Goal: Task Accomplishment & Management: Complete application form

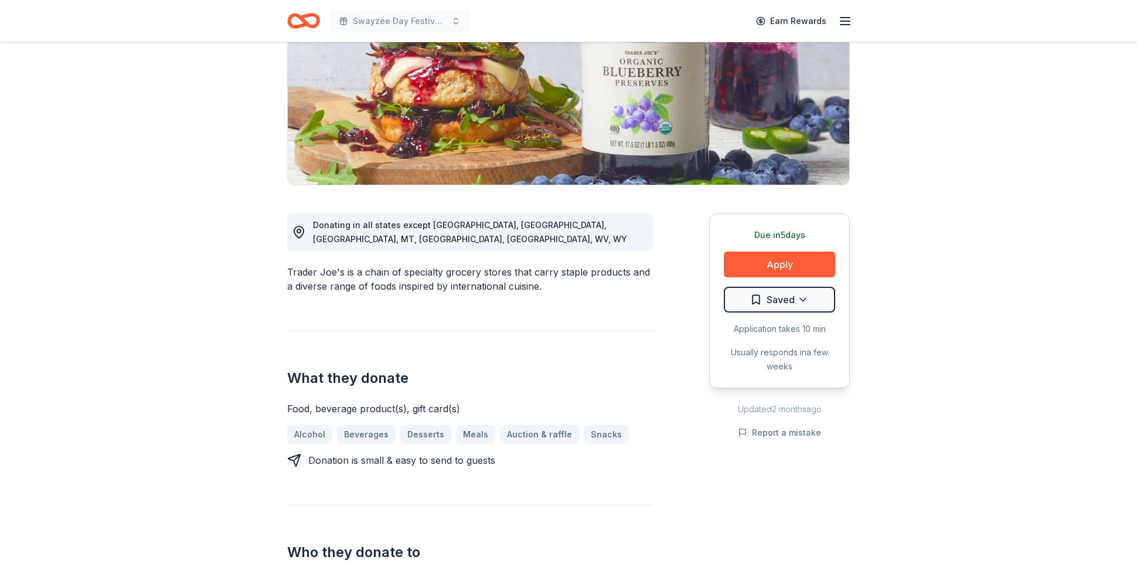
scroll to position [216, 0]
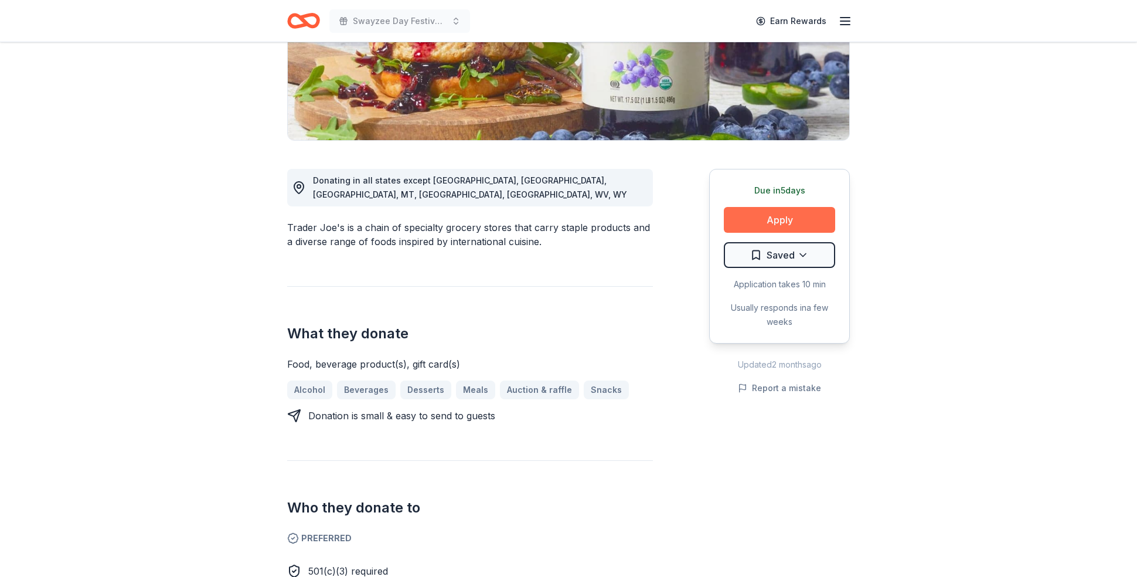
click at [779, 220] on button "Apply" at bounding box center [779, 220] width 111 height 26
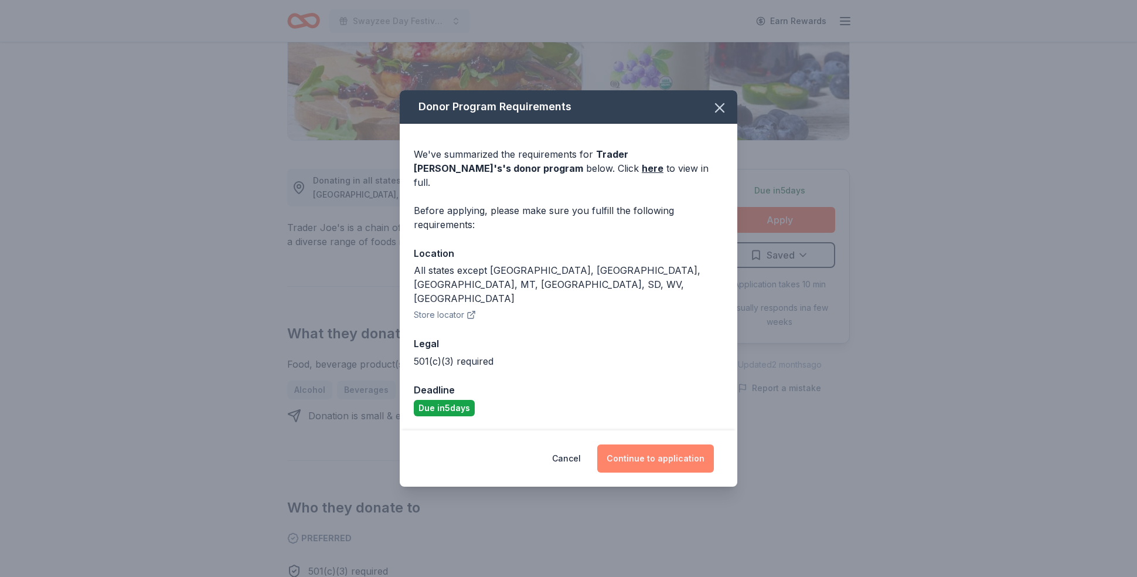
click at [656, 444] on button "Continue to application" at bounding box center [655, 458] width 117 height 28
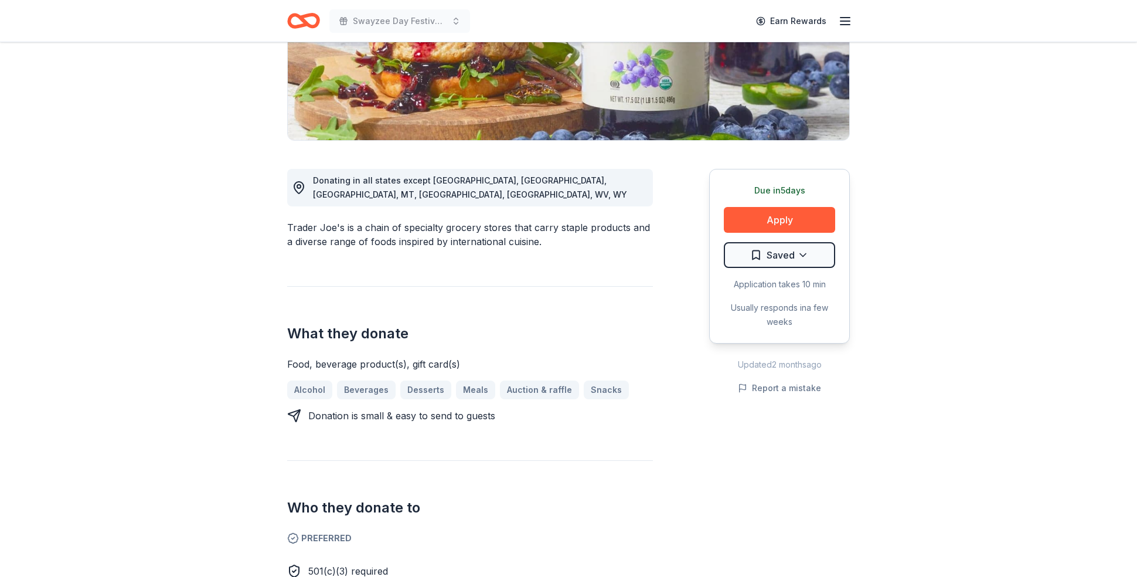
scroll to position [212, 0]
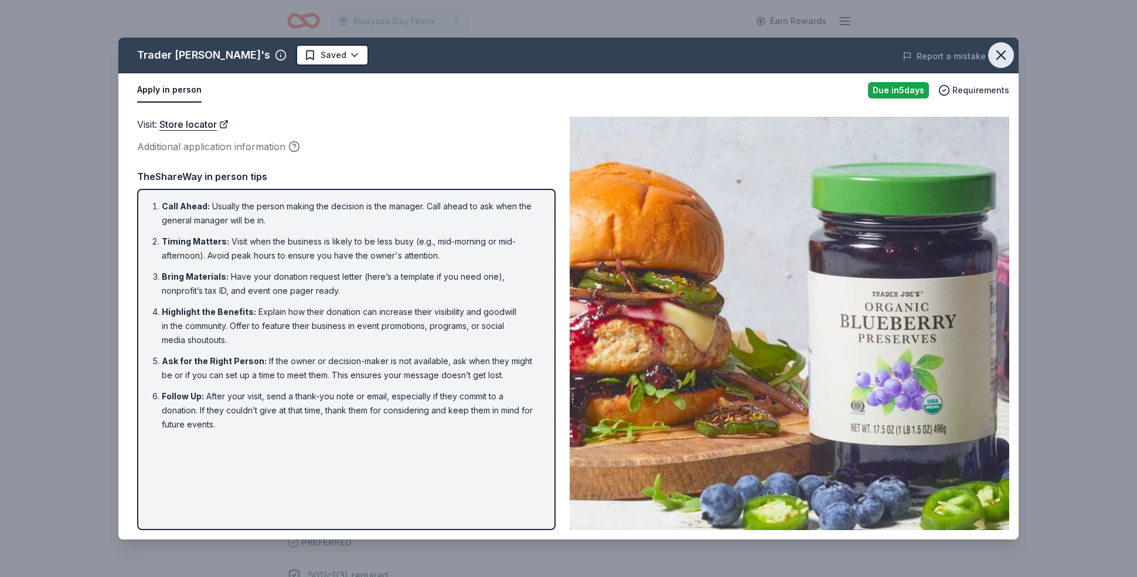
click at [999, 52] on icon "button" at bounding box center [1001, 55] width 16 height 16
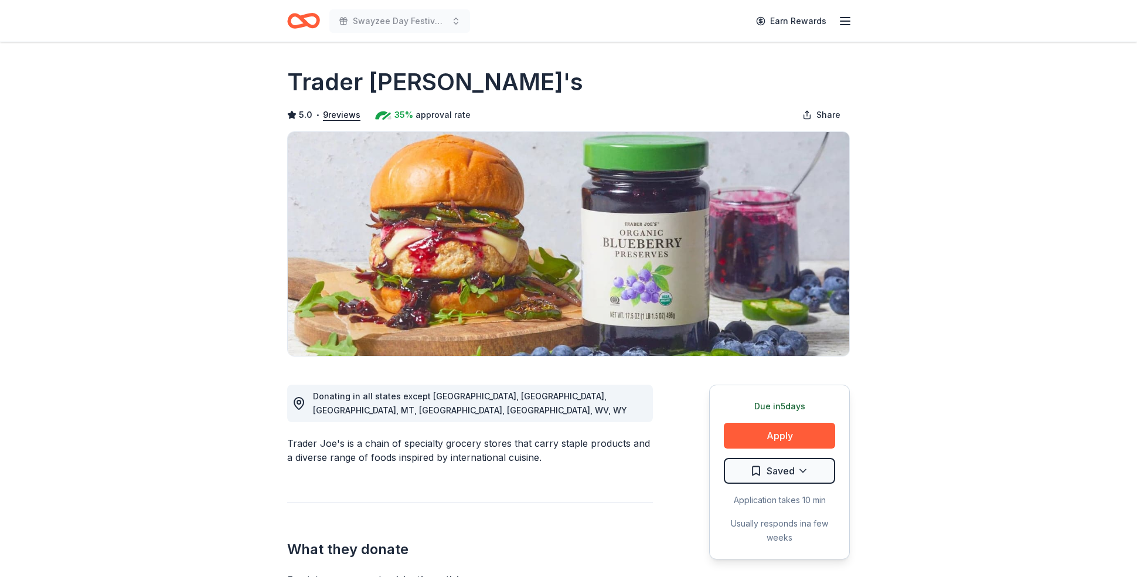
scroll to position [0, 0]
click at [396, 26] on span "Swayzee Day Festival Silent Auction" at bounding box center [400, 21] width 94 height 14
click at [396, 21] on span "Swayzee Day Festival Silent Auction" at bounding box center [400, 21] width 94 height 14
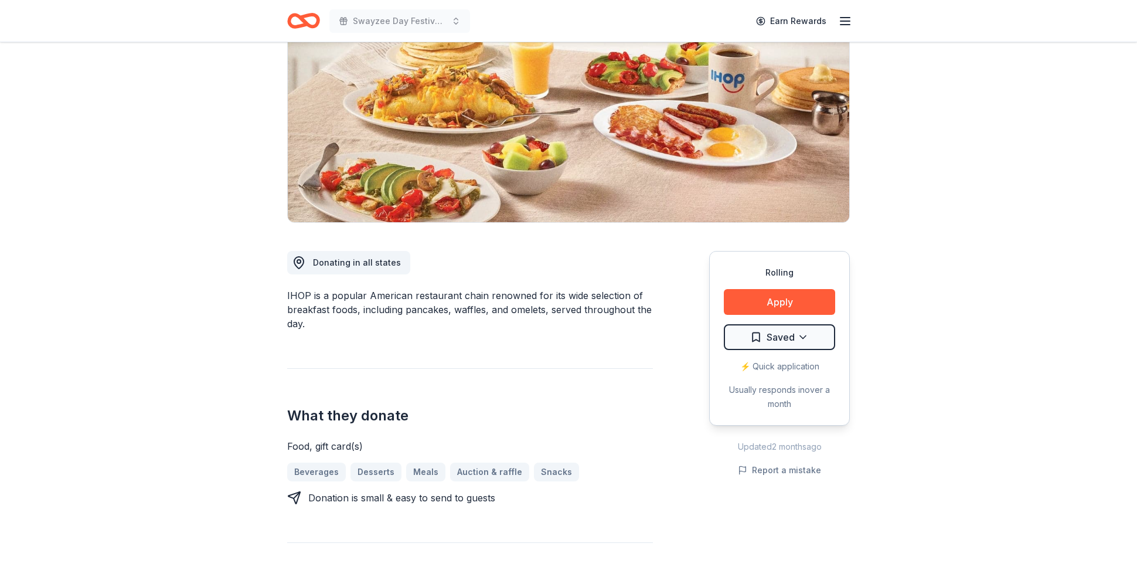
scroll to position [134, 0]
click at [777, 301] on button "Apply" at bounding box center [779, 302] width 111 height 26
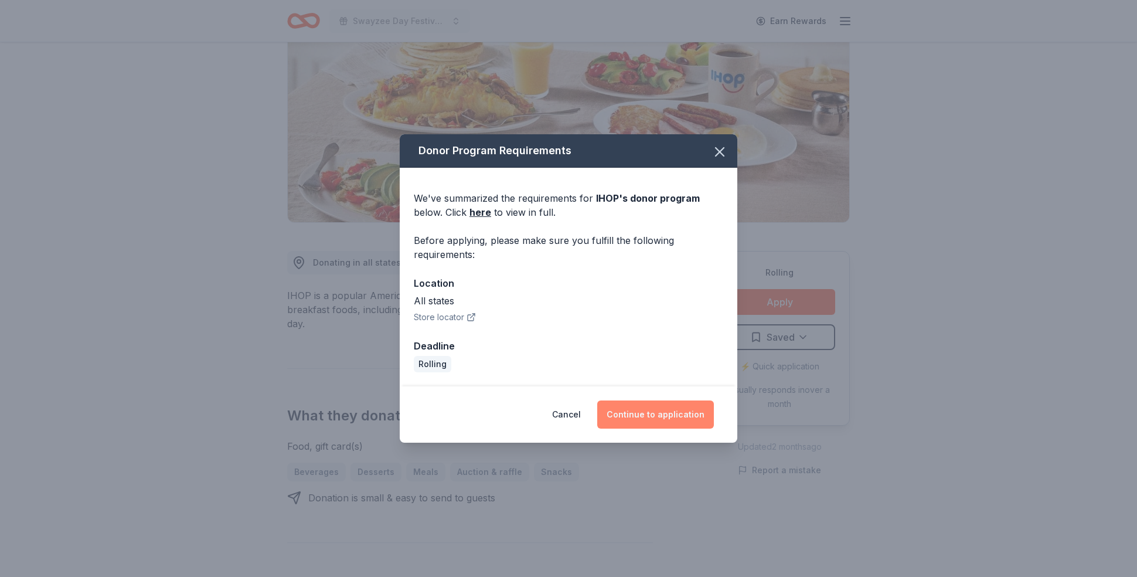
click at [645, 416] on button "Continue to application" at bounding box center [655, 414] width 117 height 28
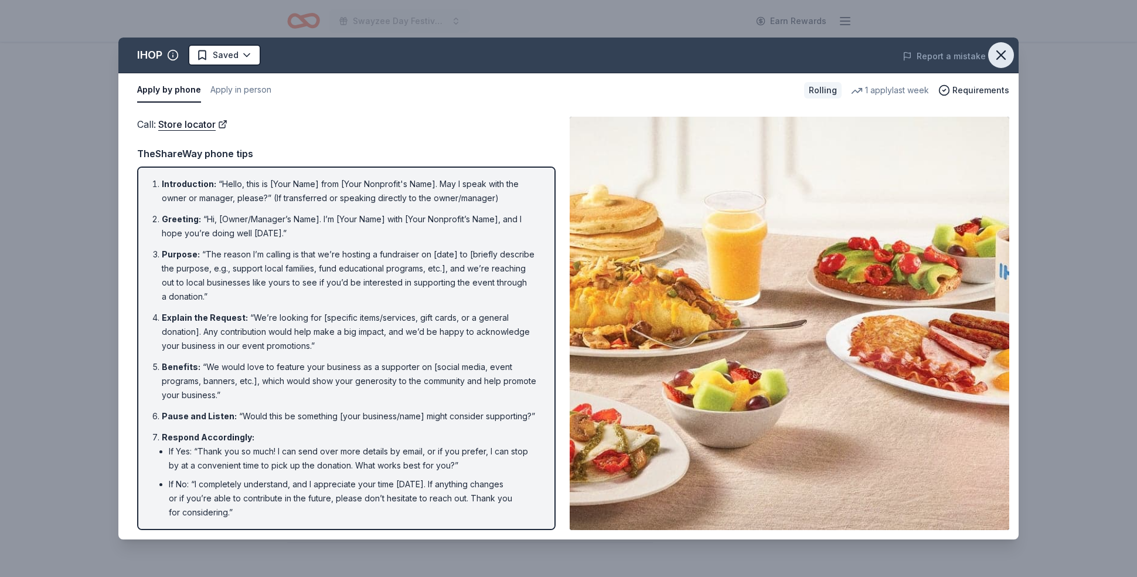
click at [995, 56] on icon "button" at bounding box center [1001, 55] width 16 height 16
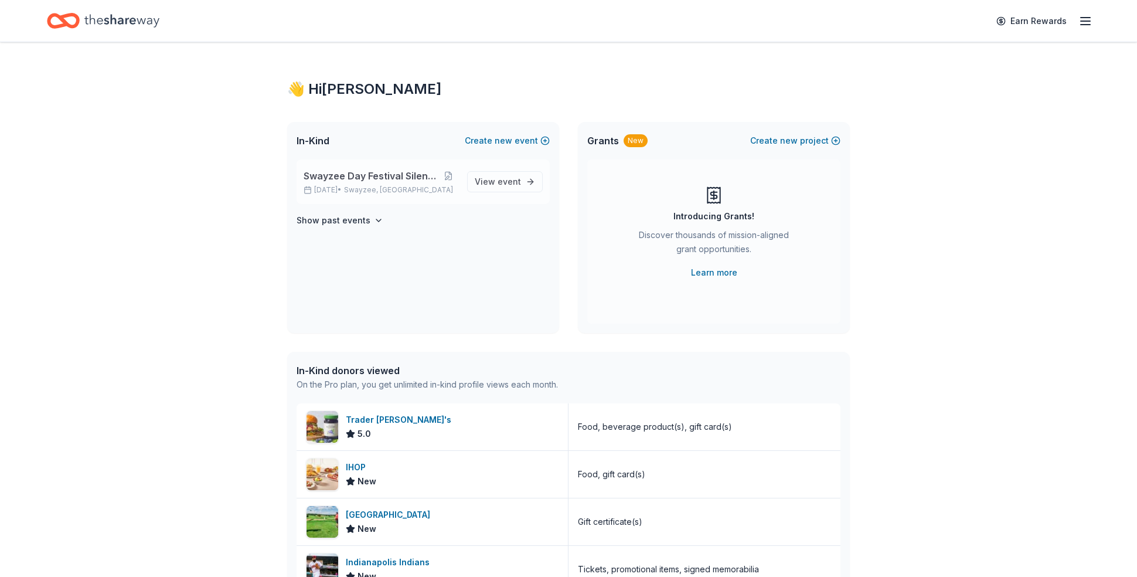
click at [361, 172] on span "Swayzee Day Festival Silent Auction" at bounding box center [371, 176] width 135 height 14
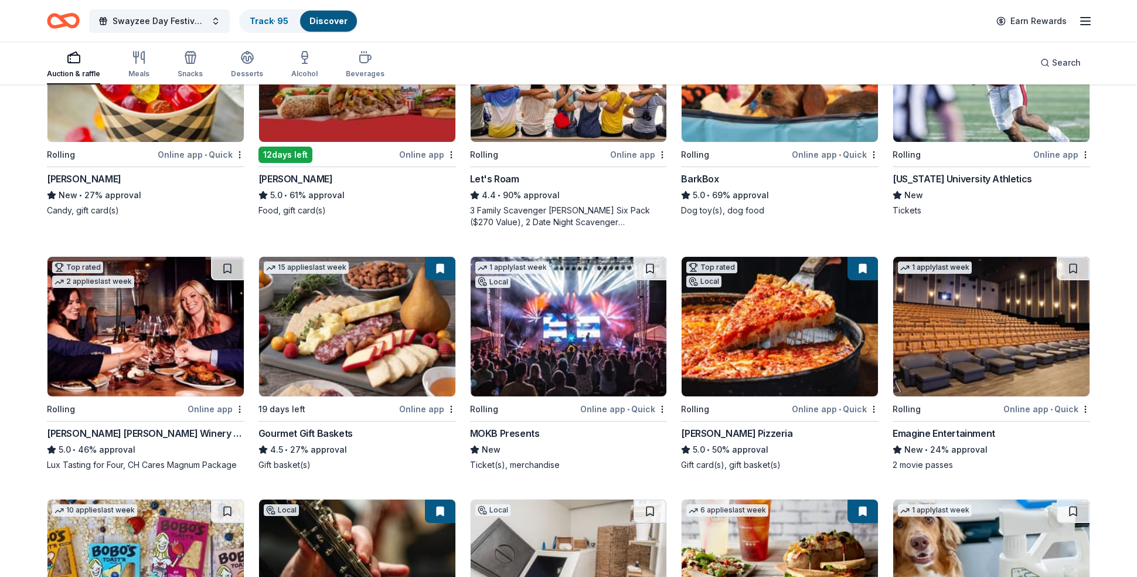
scroll to position [234, 0]
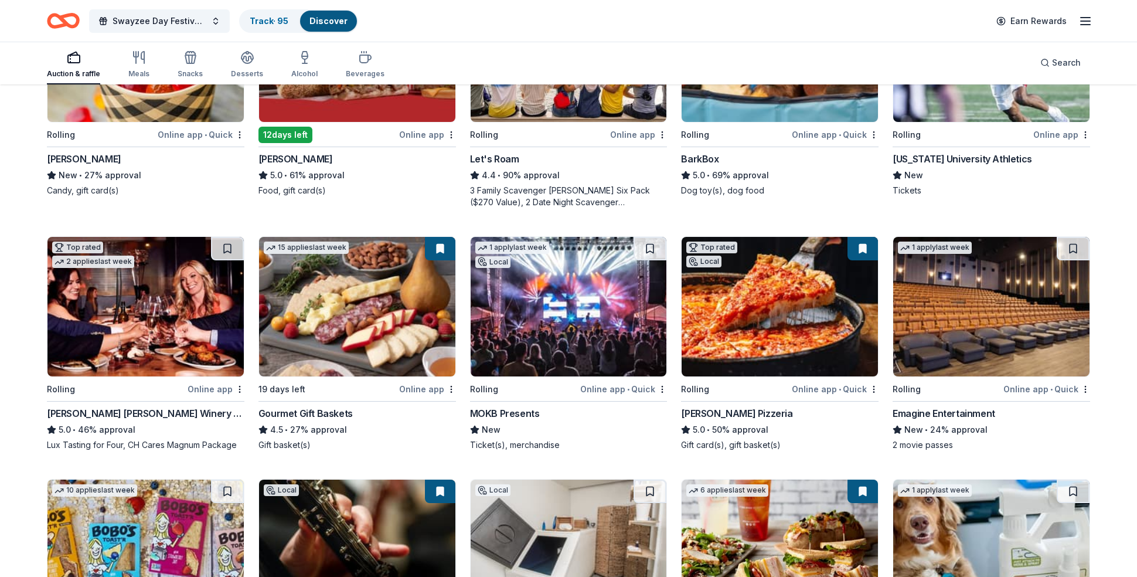
click at [315, 411] on div "Gourmet Gift Baskets" at bounding box center [305, 413] width 94 height 14
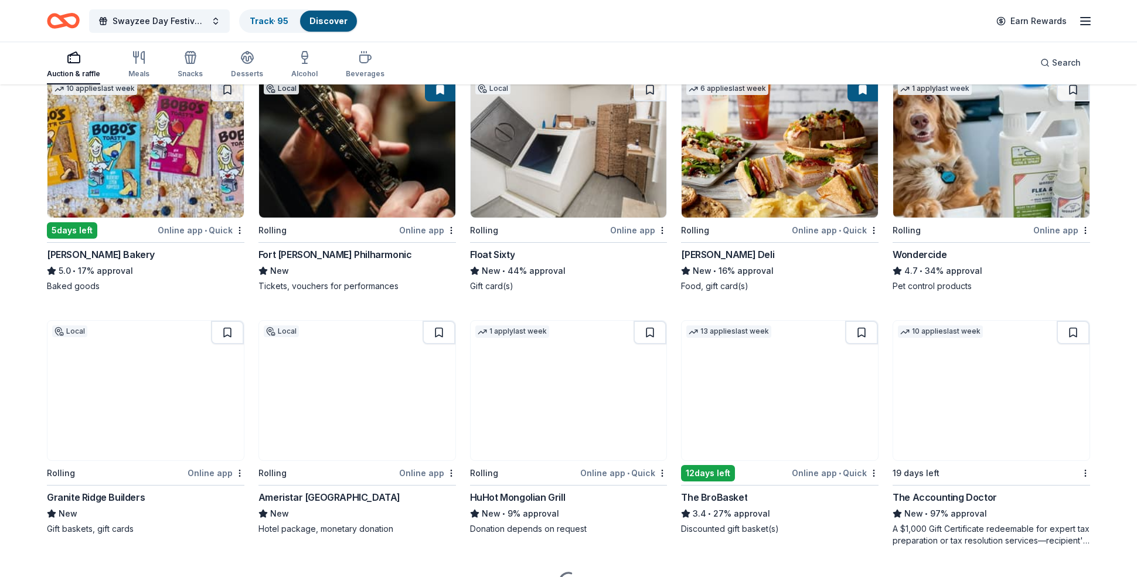
scroll to position [639, 0]
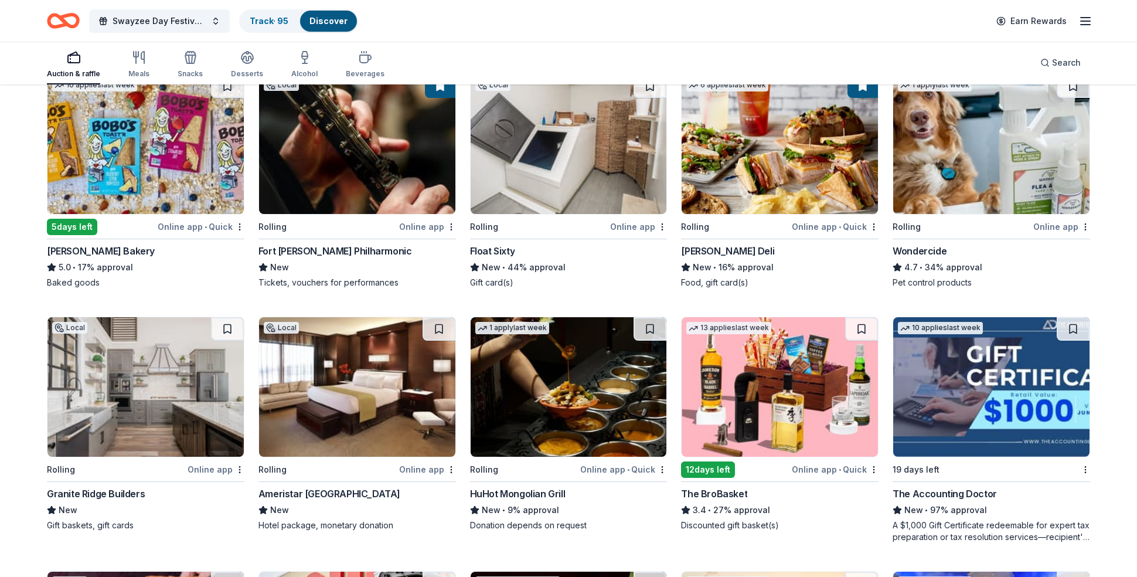
click at [757, 401] on img at bounding box center [780, 386] width 196 height 139
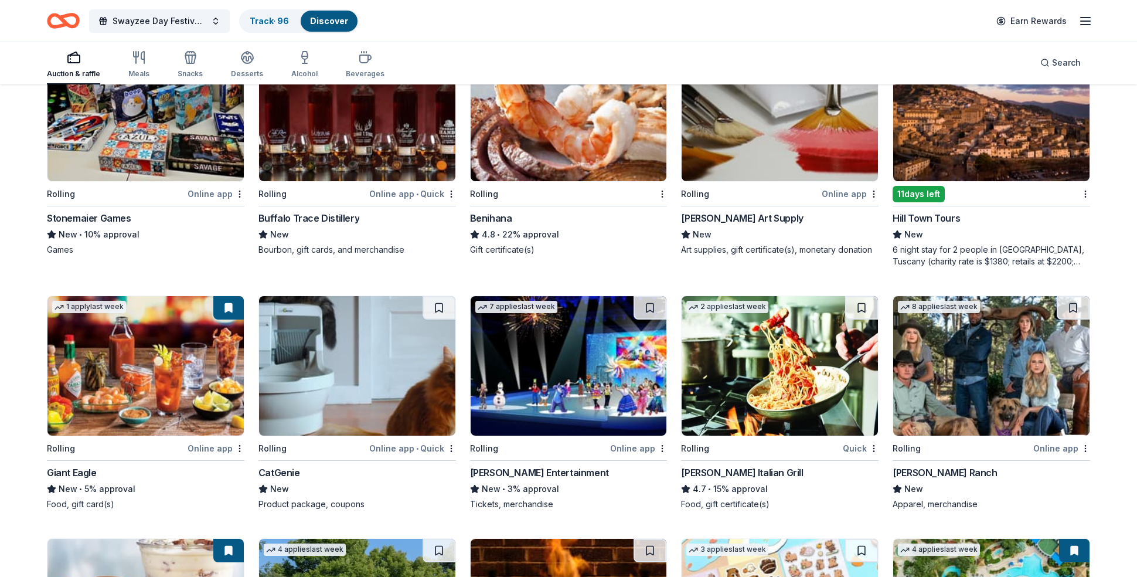
scroll to position [2442, 0]
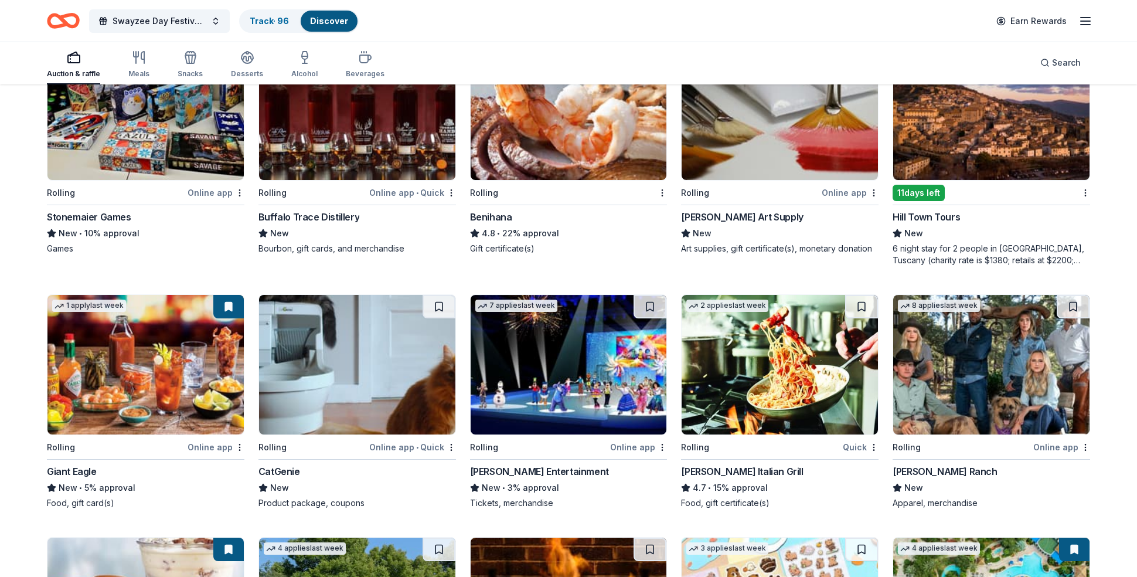
click at [580, 384] on img at bounding box center [569, 364] width 196 height 139
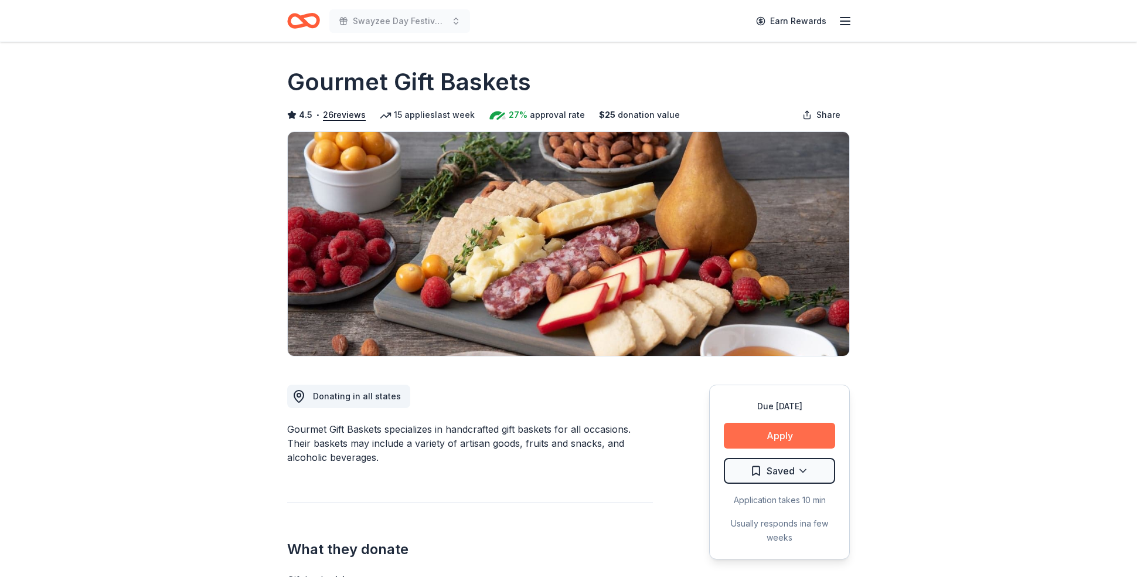
click at [772, 435] on button "Apply" at bounding box center [779, 436] width 111 height 26
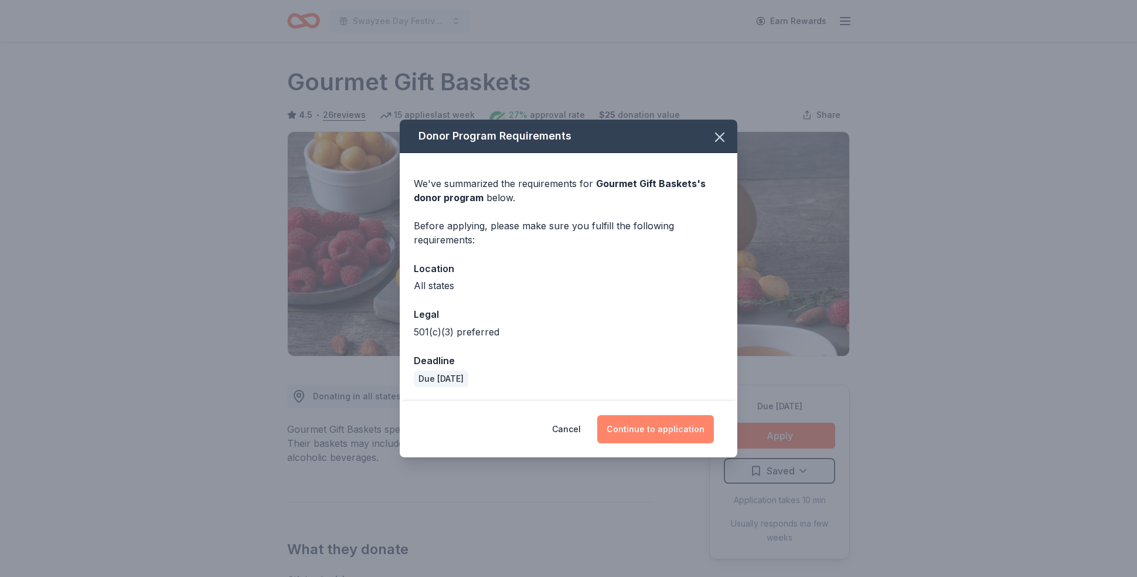
click at [659, 427] on button "Continue to application" at bounding box center [655, 429] width 117 height 28
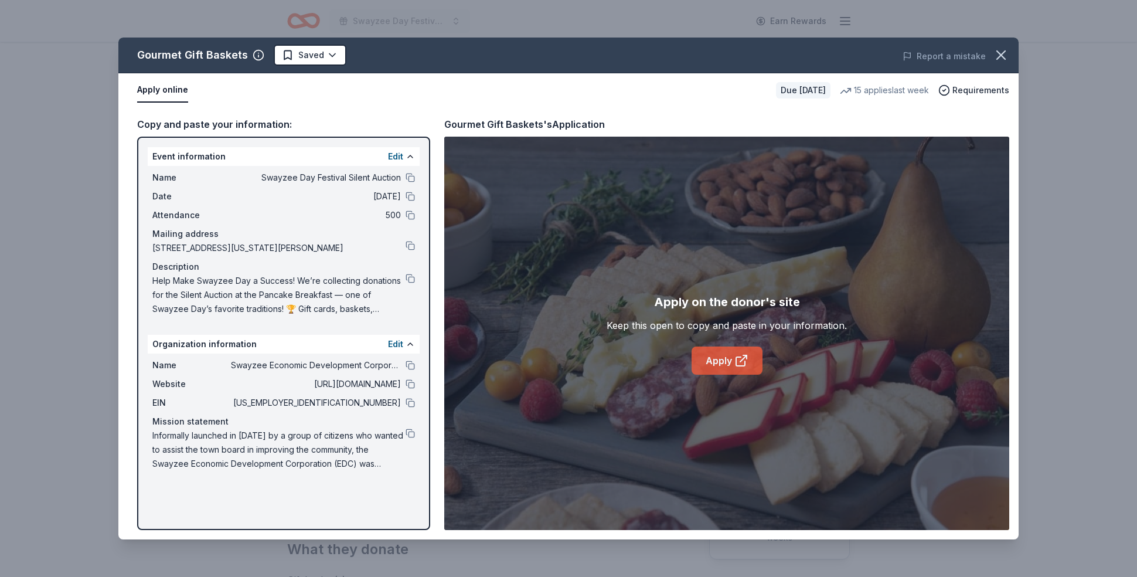
click at [731, 359] on link "Apply" at bounding box center [727, 360] width 71 height 28
click at [410, 366] on button at bounding box center [410, 364] width 9 height 9
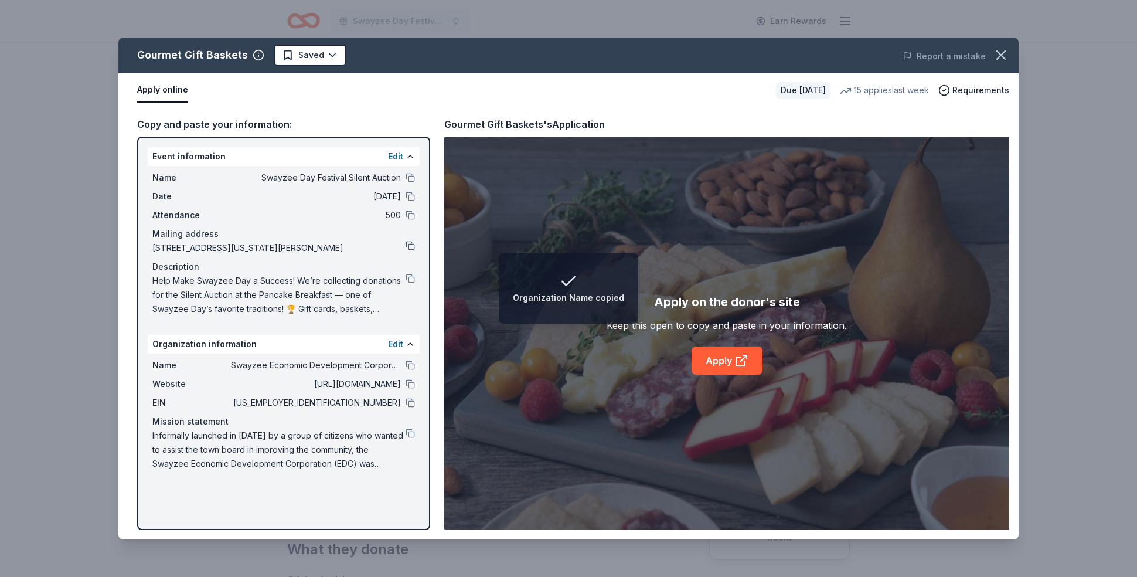
click at [410, 243] on button at bounding box center [410, 245] width 9 height 9
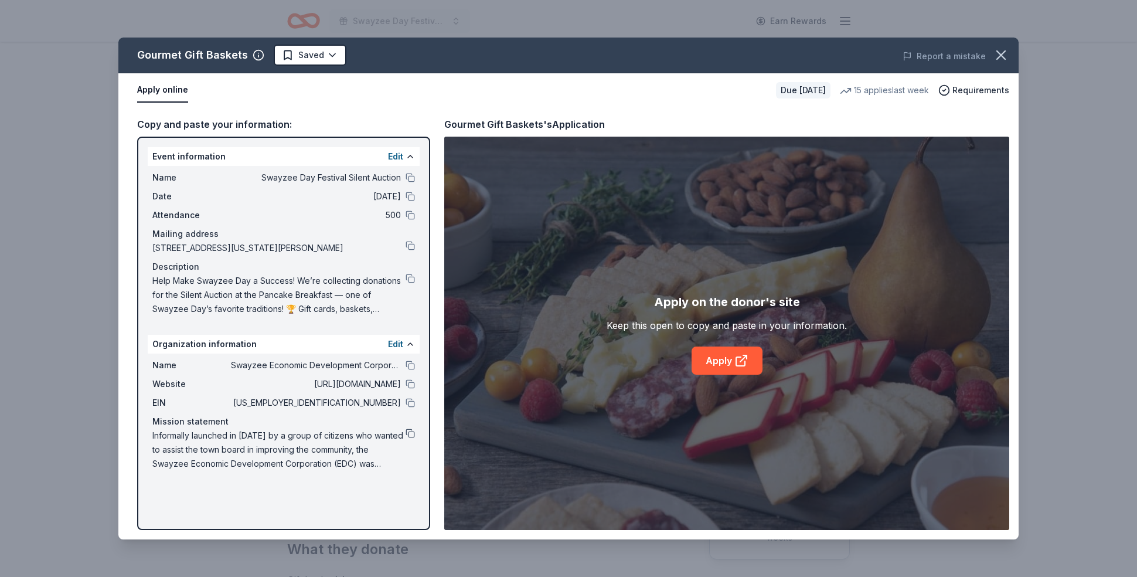
click at [409, 434] on button at bounding box center [410, 432] width 9 height 9
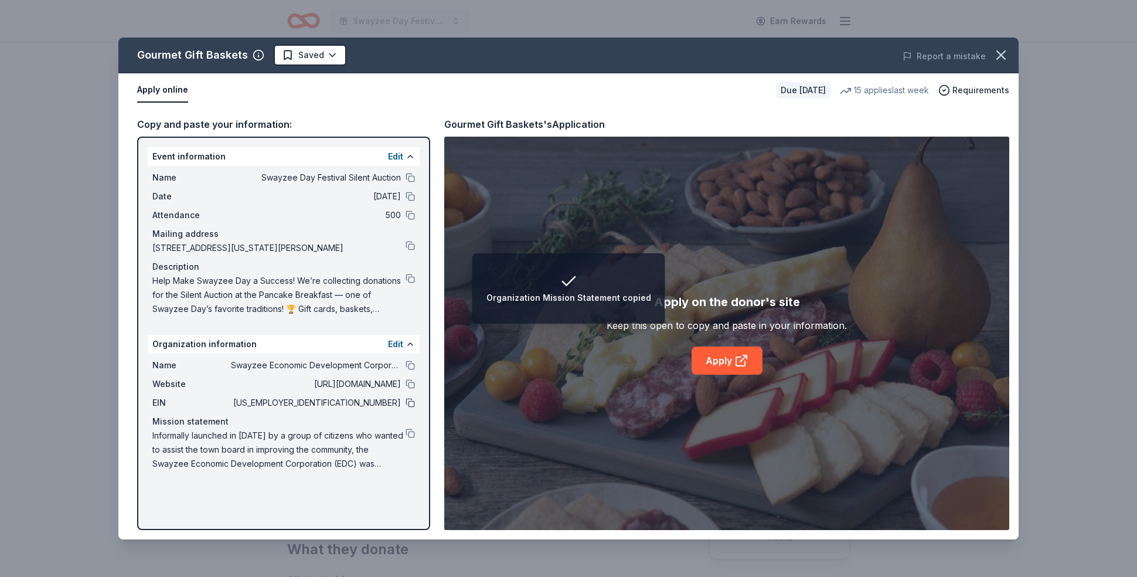
click at [411, 406] on button at bounding box center [410, 402] width 9 height 9
click at [412, 278] on button at bounding box center [410, 278] width 9 height 9
click at [302, 43] on div "Gourmet Gift Baskets Saved Report a mistake" at bounding box center [568, 56] width 900 height 36
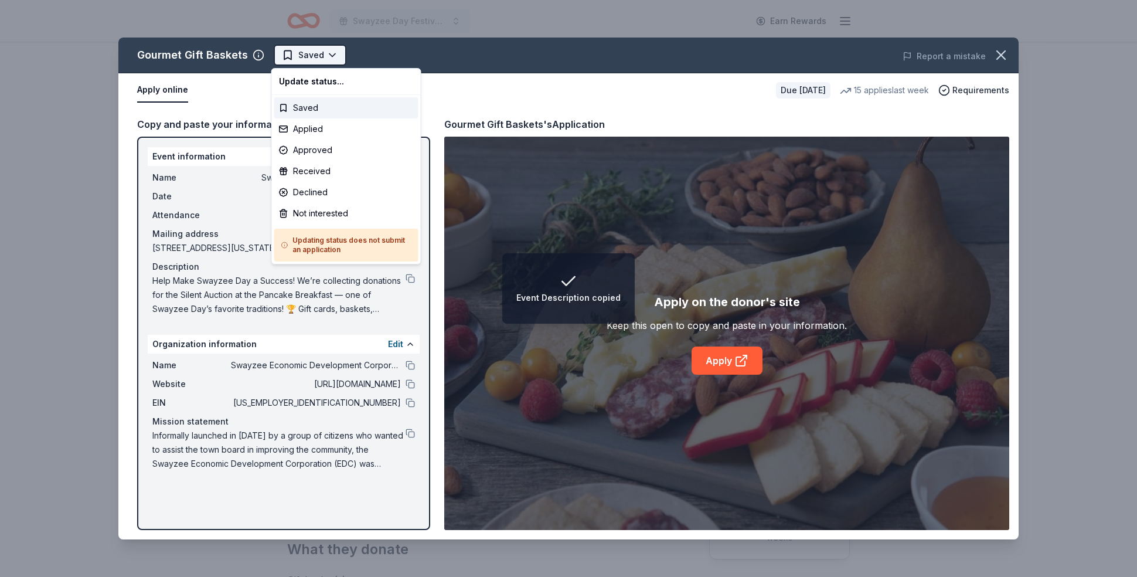
click at [302, 57] on html "Event Description copied Swayzee Day Festival Silent Auction Earn Rewards Due i…" at bounding box center [568, 288] width 1137 height 577
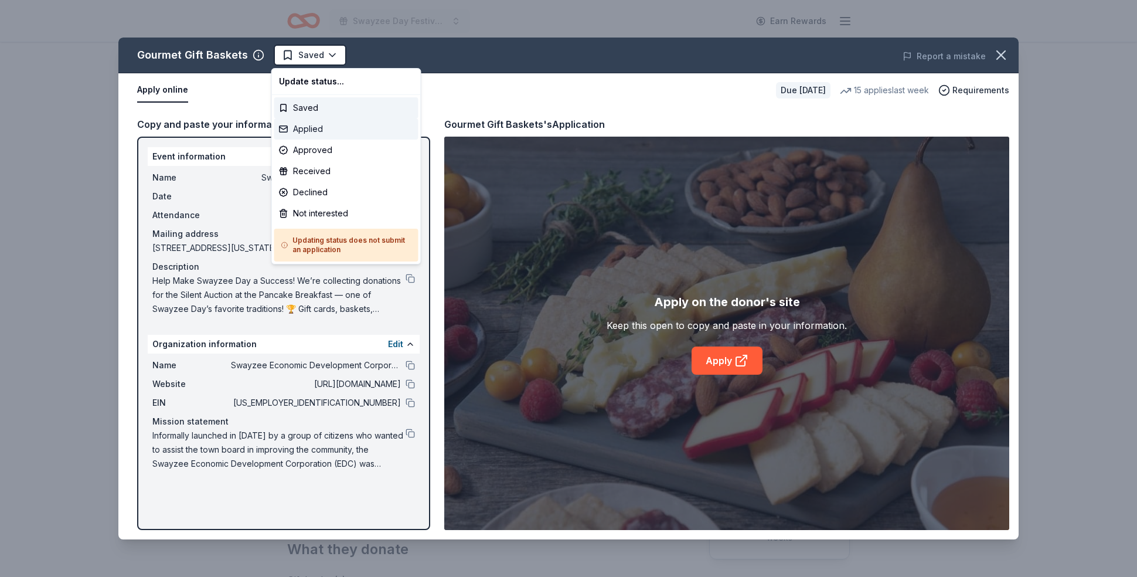
click at [322, 128] on div "Applied" at bounding box center [346, 128] width 144 height 21
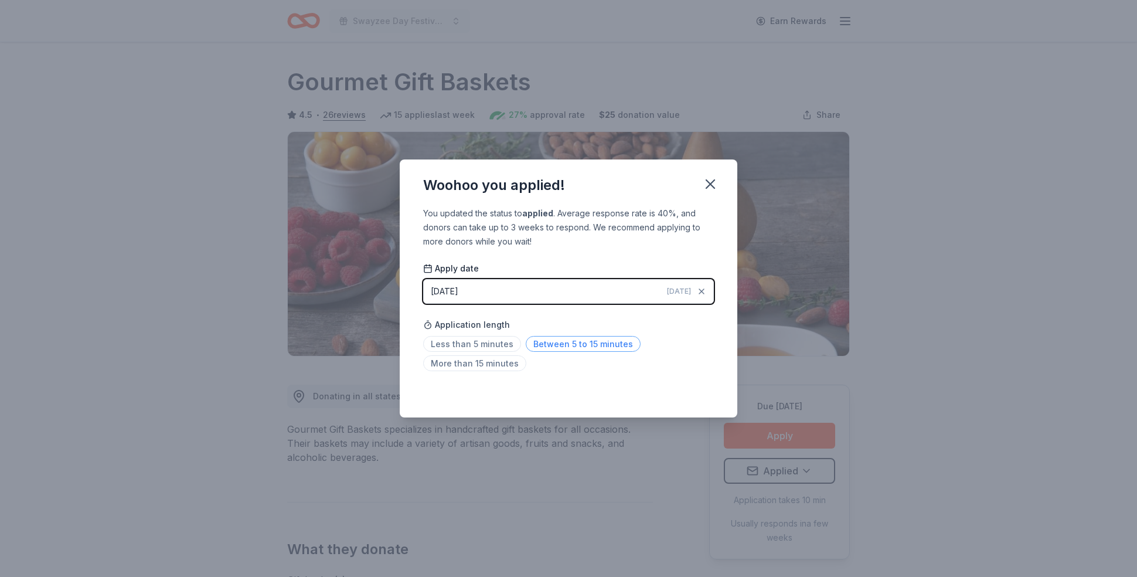
click at [558, 350] on span "Between 5 to 15 minutes" at bounding box center [583, 344] width 115 height 16
drag, startPoint x: 710, startPoint y: 183, endPoint x: 704, endPoint y: 185, distance: 6.7
click at [710, 183] on icon "button" at bounding box center [710, 184] width 8 height 8
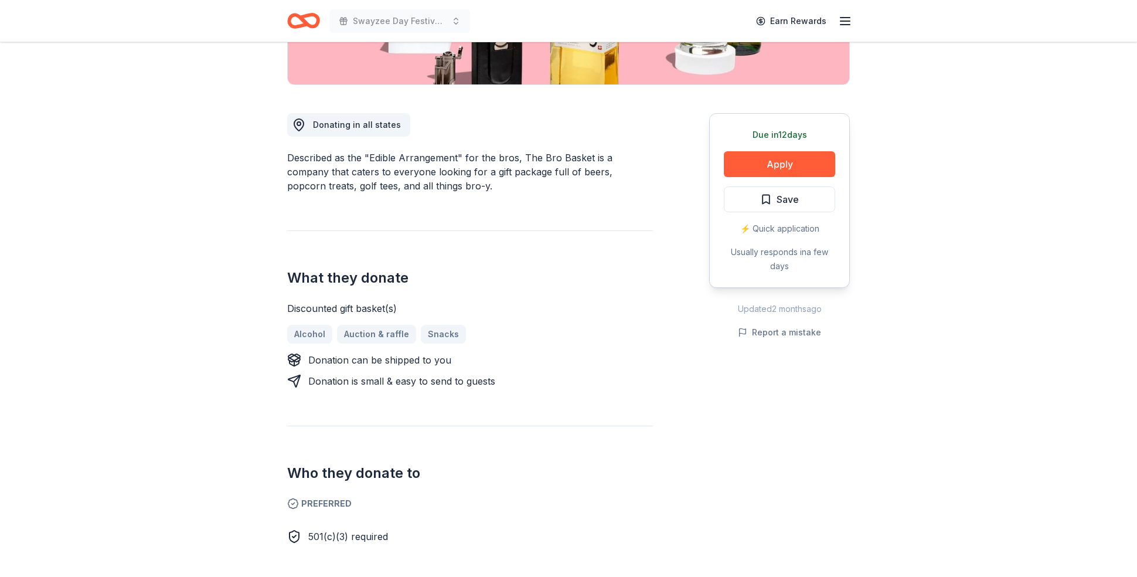
scroll to position [272, 0]
click at [777, 166] on button "Apply" at bounding box center [779, 164] width 111 height 26
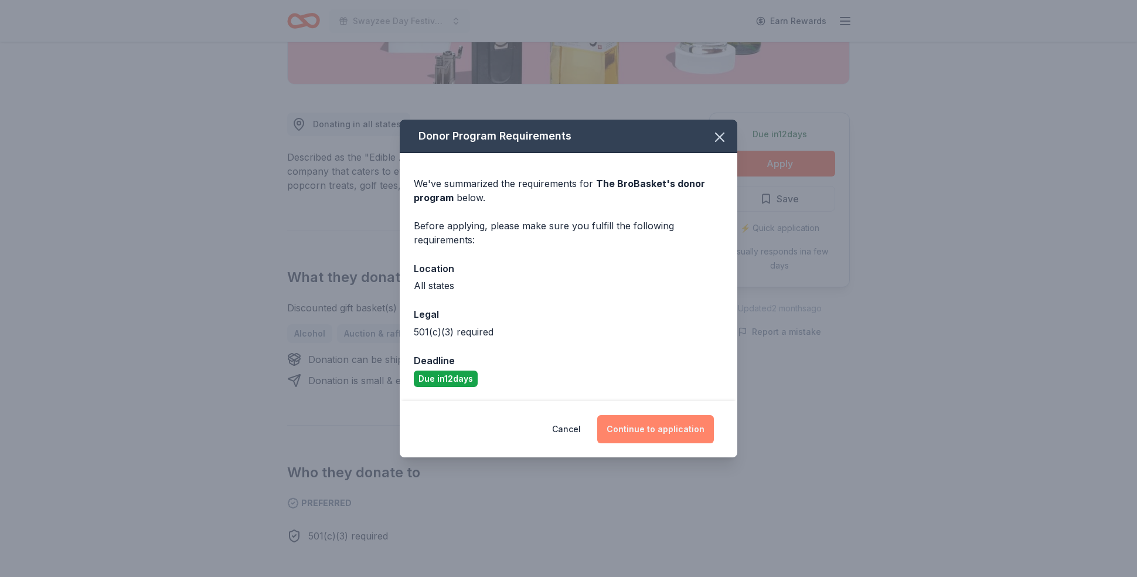
click at [641, 427] on button "Continue to application" at bounding box center [655, 429] width 117 height 28
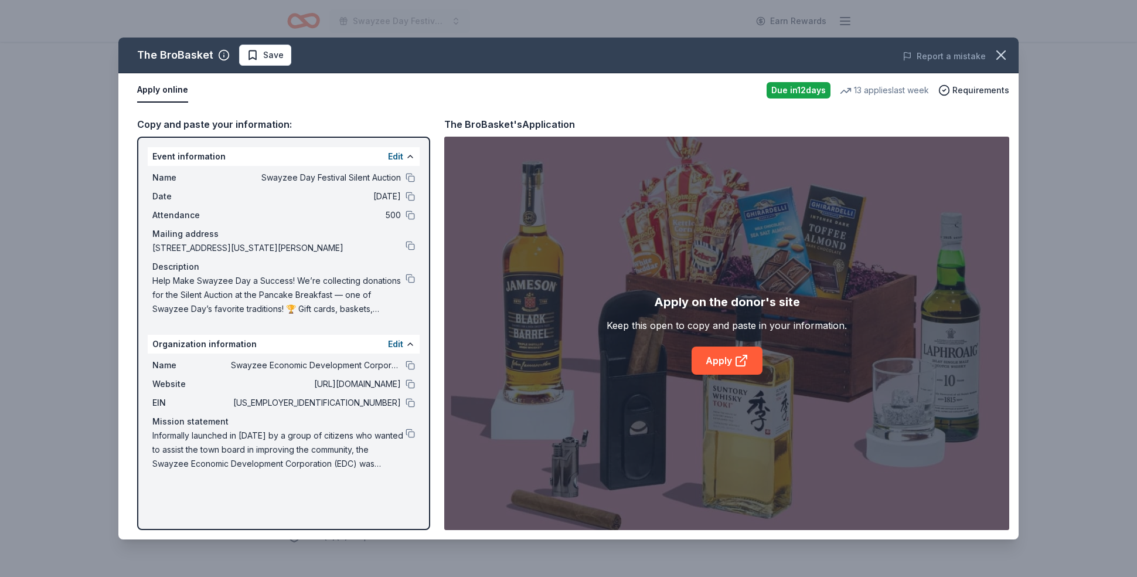
click at [728, 301] on div "Apply on the donor's site" at bounding box center [727, 301] width 146 height 19
click at [740, 354] on icon at bounding box center [741, 360] width 14 height 14
click at [408, 362] on button at bounding box center [410, 364] width 9 height 9
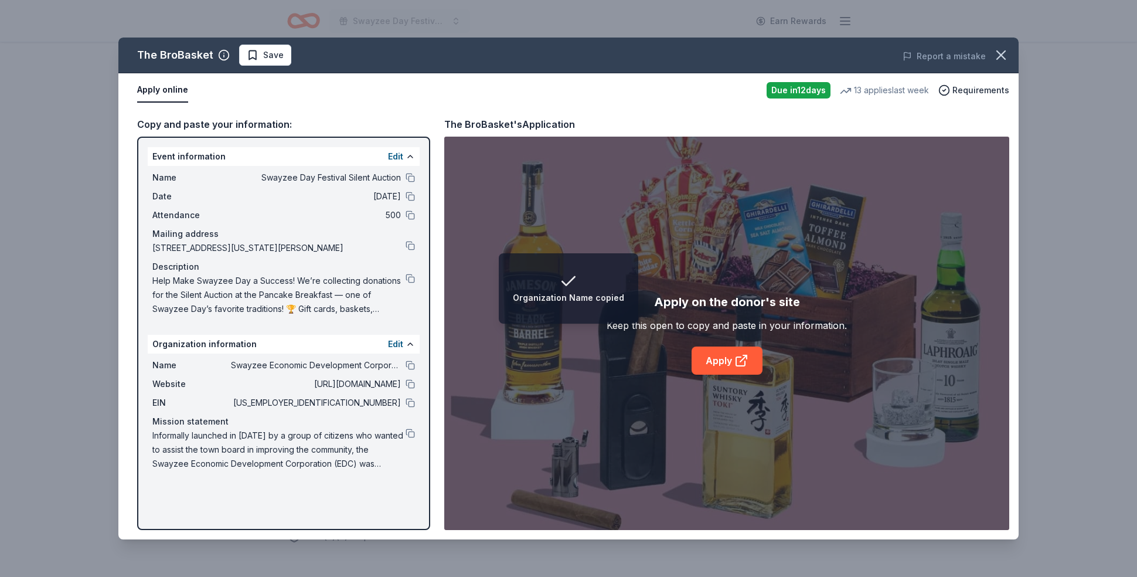
drag, startPoint x: 411, startPoint y: 403, endPoint x: 446, endPoint y: 389, distance: 37.3
click at [411, 403] on button at bounding box center [410, 402] width 9 height 9
drag, startPoint x: 412, startPoint y: 245, endPoint x: 500, endPoint y: 226, distance: 90.5
click at [413, 245] on button at bounding box center [410, 245] width 9 height 9
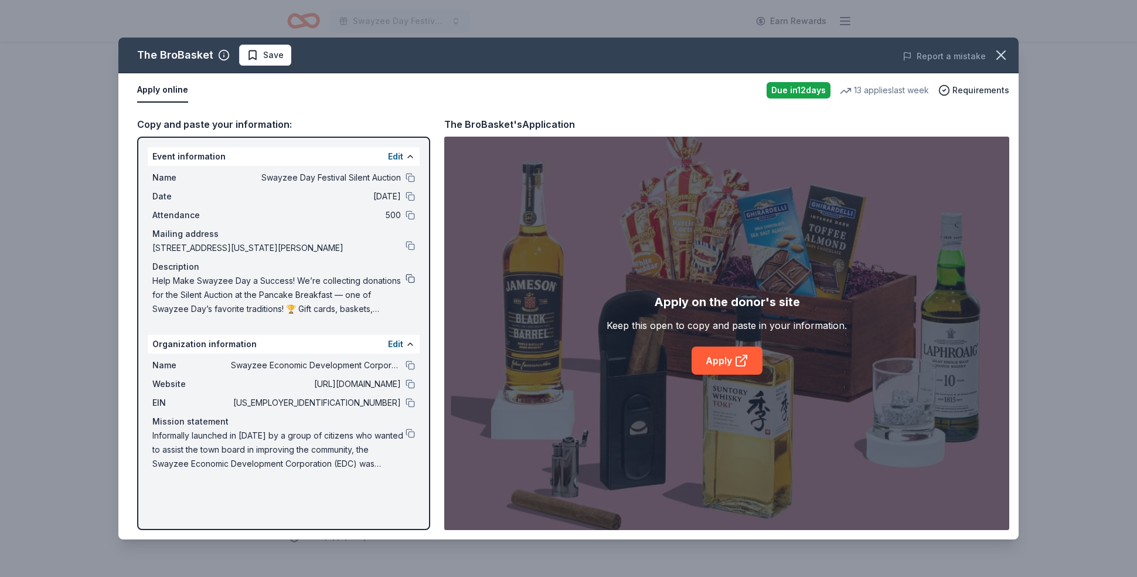
click at [411, 280] on button at bounding box center [410, 278] width 9 height 9
click at [278, 68] on div "The BroBasket Save Report a mistake" at bounding box center [568, 56] width 900 height 36
click at [274, 61] on span "Save" at bounding box center [273, 55] width 21 height 14
click at [284, 59] on html "Swayzee Day Festival Silent Auction Earn Rewards Due in 12 days Share The BroBa…" at bounding box center [568, 16] width 1137 height 577
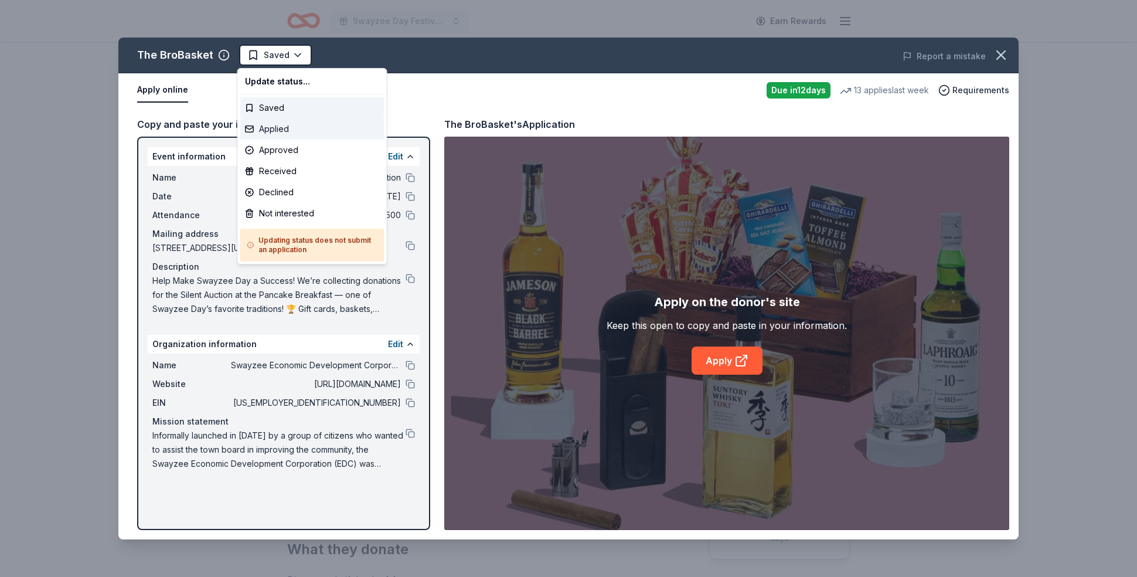
click at [288, 134] on div "Applied" at bounding box center [312, 128] width 144 height 21
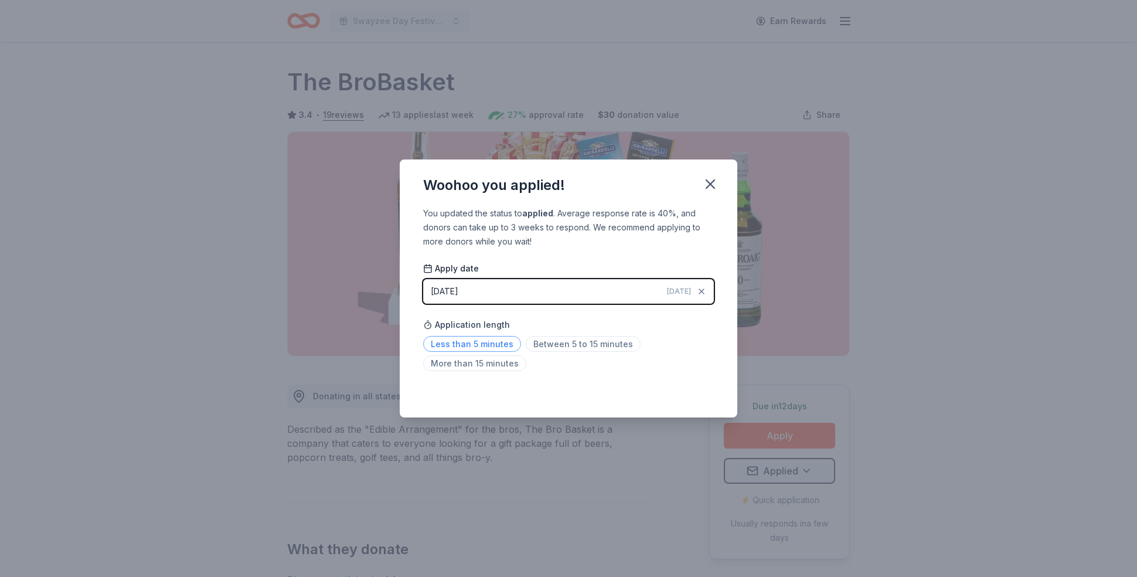
click at [464, 340] on span "Less than 5 minutes" at bounding box center [472, 344] width 98 height 16
drag, startPoint x: 711, startPoint y: 193, endPoint x: 716, endPoint y: 179, distance: 15.2
click at [711, 193] on button "button" at bounding box center [710, 184] width 26 height 26
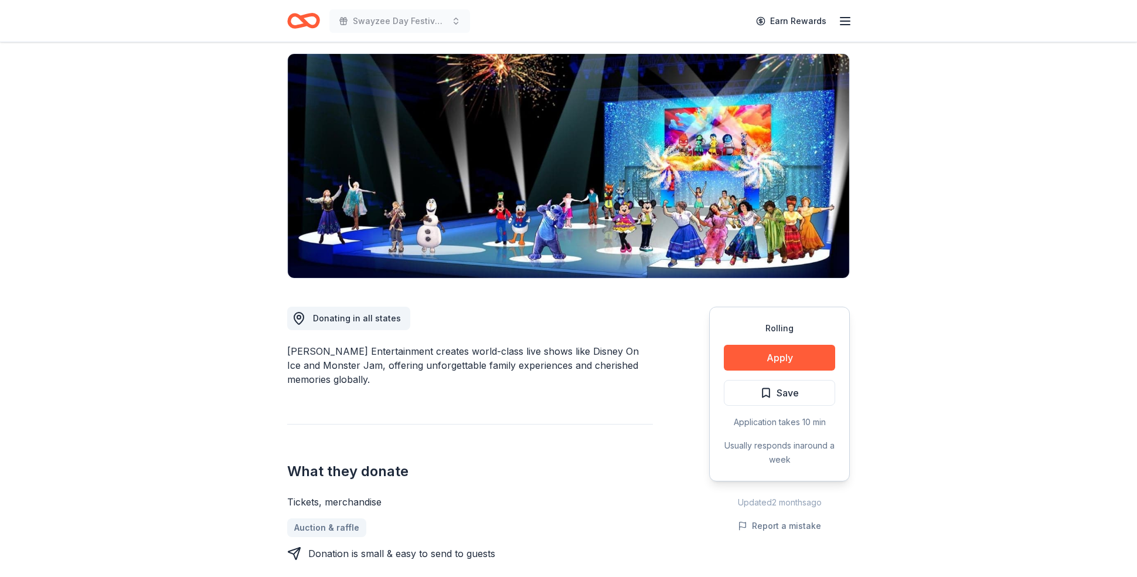
scroll to position [84, 0]
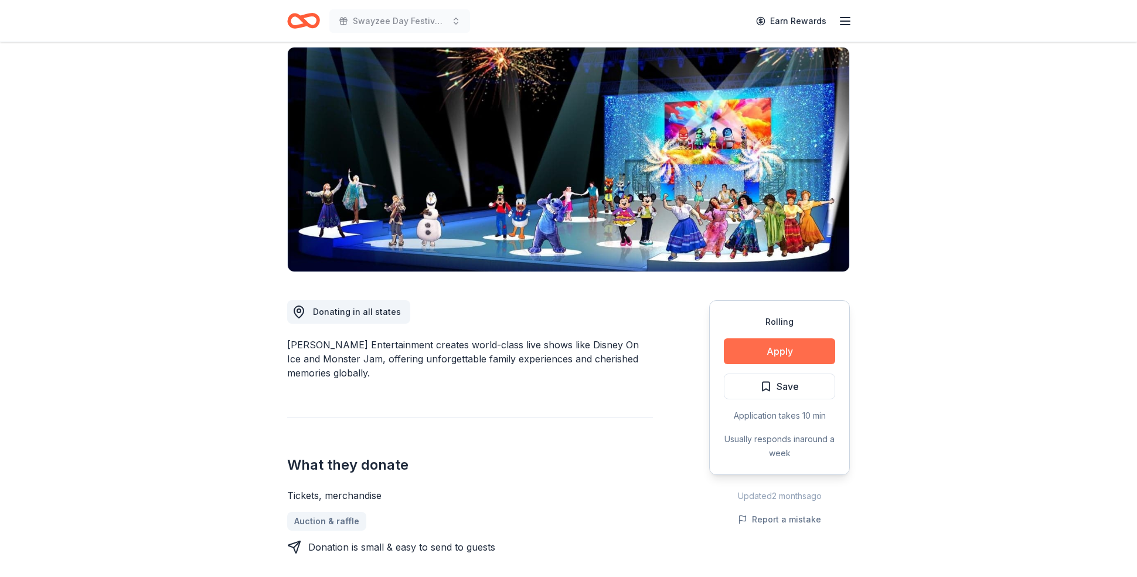
click at [788, 348] on button "Apply" at bounding box center [779, 351] width 111 height 26
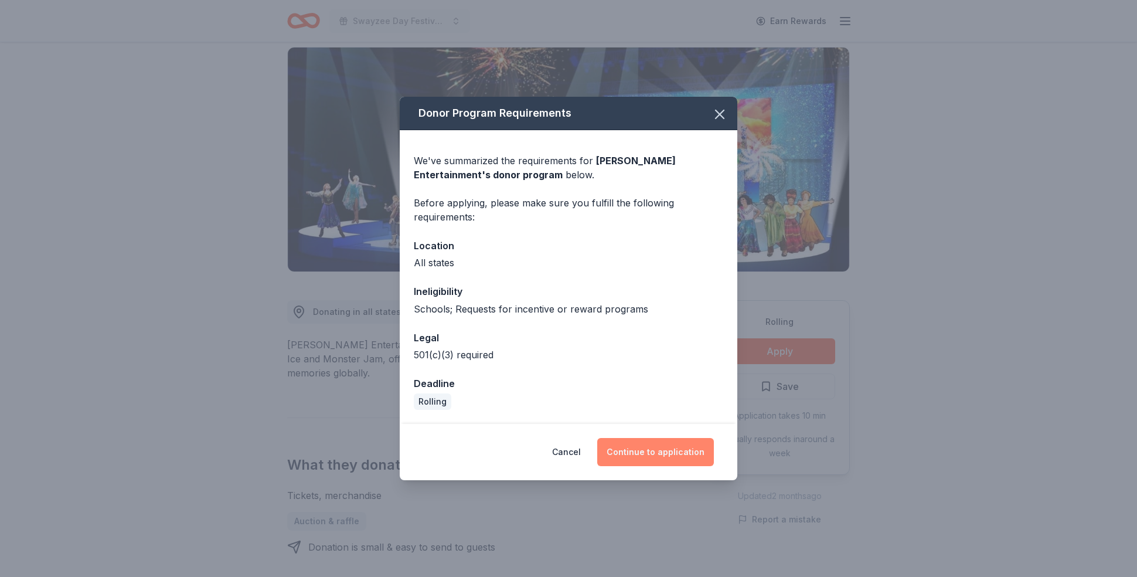
click at [645, 454] on button "Continue to application" at bounding box center [655, 452] width 117 height 28
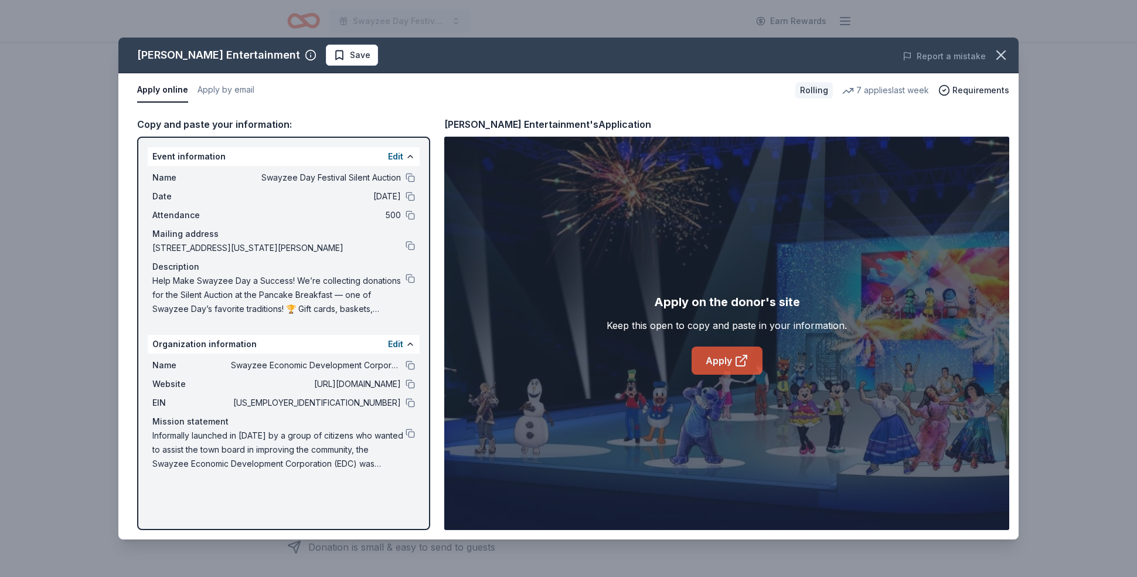
click at [737, 359] on icon at bounding box center [741, 360] width 14 height 14
